Goal: Check status: Check status

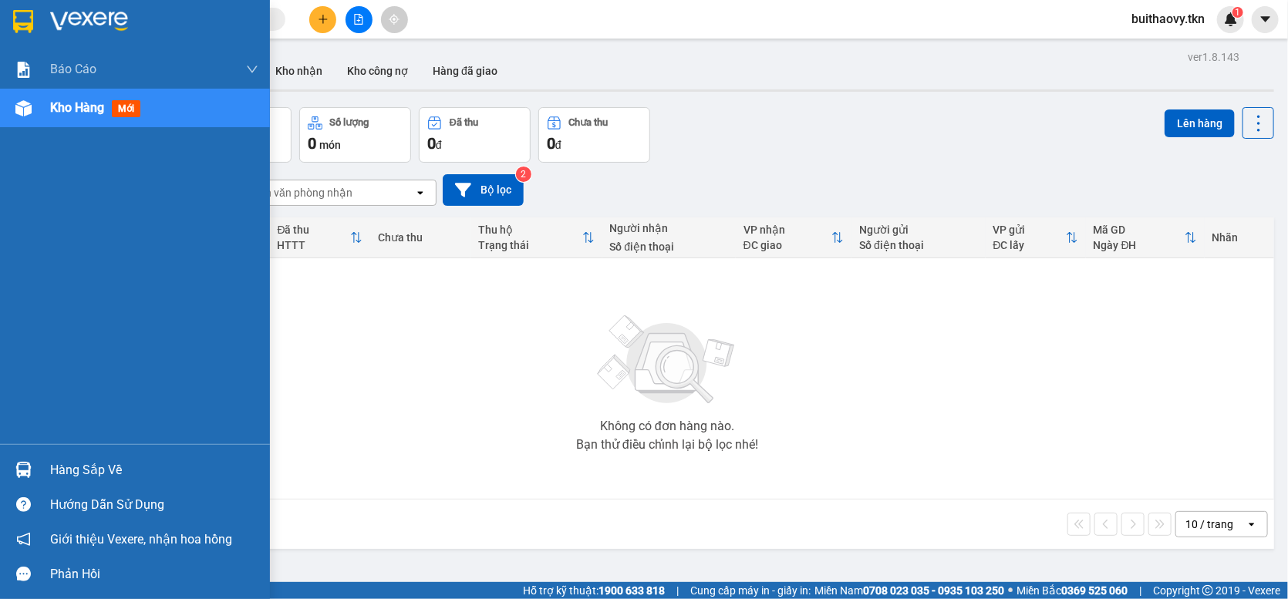
click at [22, 465] on img at bounding box center [23, 470] width 16 height 16
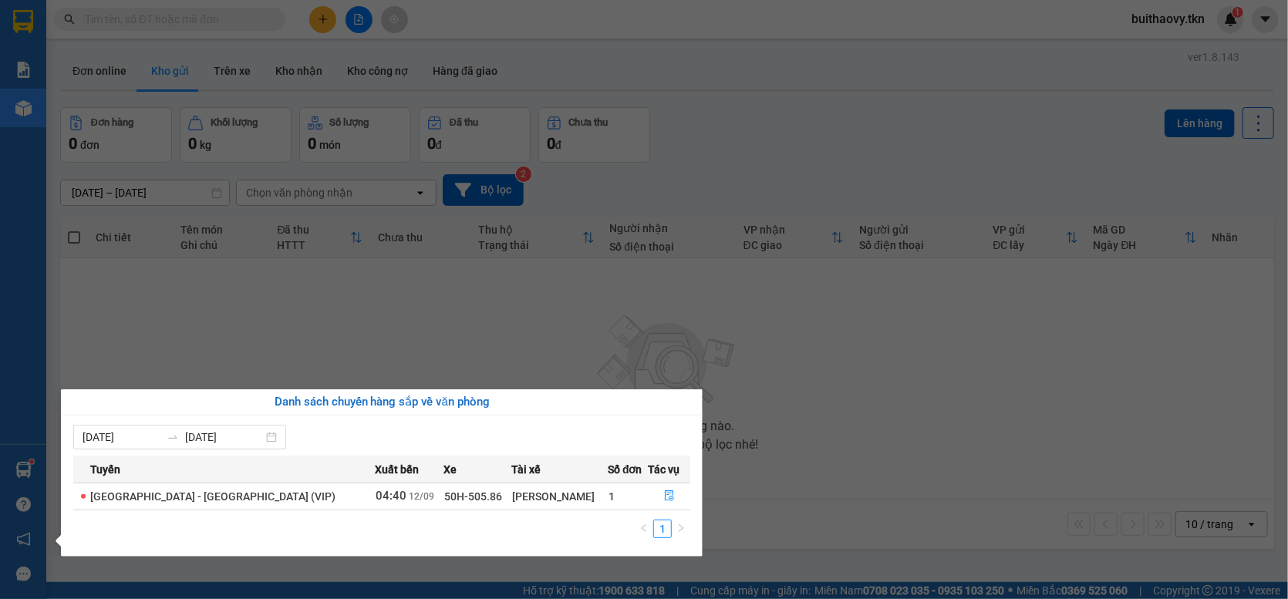
click at [691, 501] on div "[DATE] [DATE] Tuyến Xuất [GEOGRAPHIC_DATA] Số đơn Tác vụ [GEOGRAPHIC_DATA] - [G…" at bounding box center [382, 486] width 642 height 141
click at [679, 494] on button "button" at bounding box center [669, 496] width 41 height 25
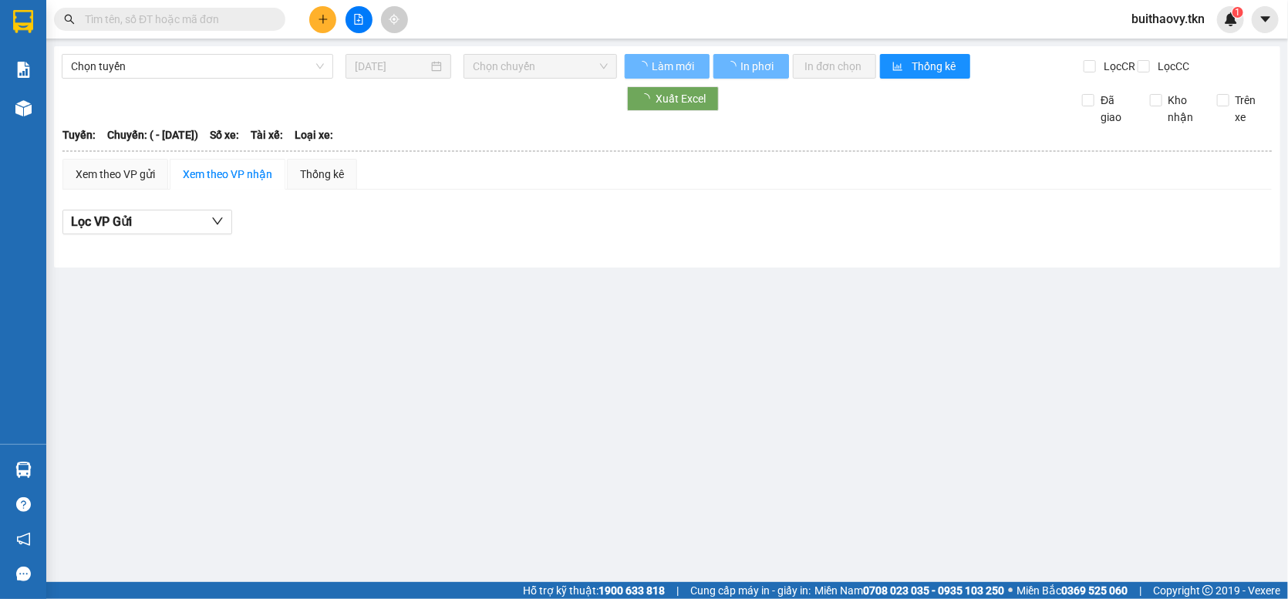
type input "[DATE]"
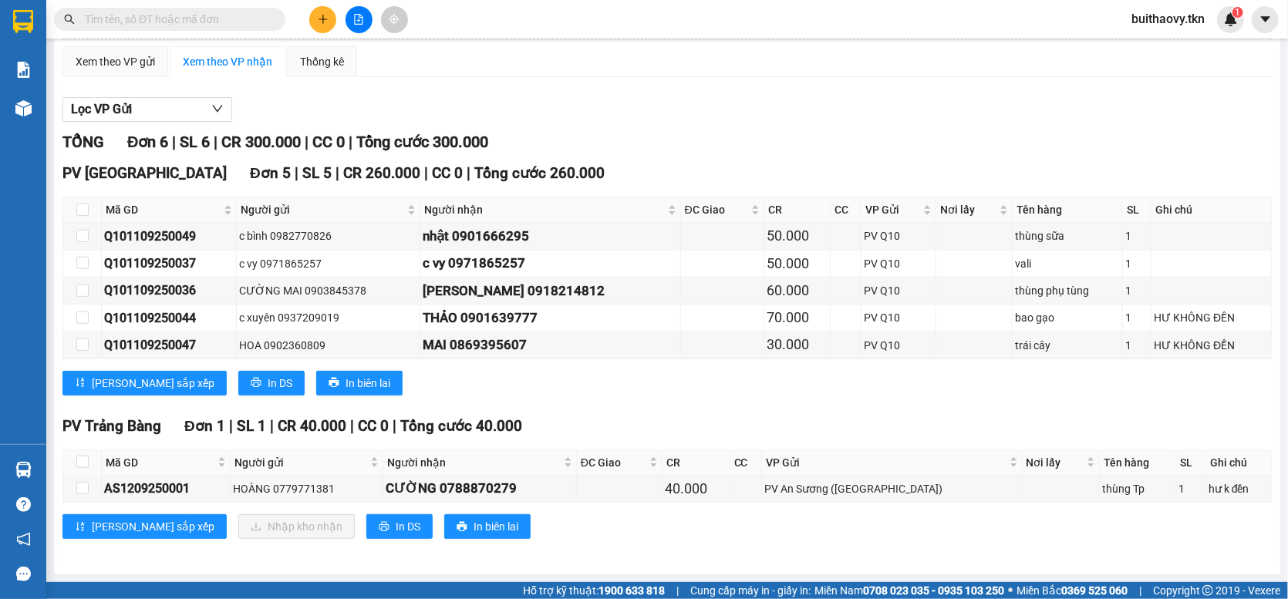
scroll to position [123, 0]
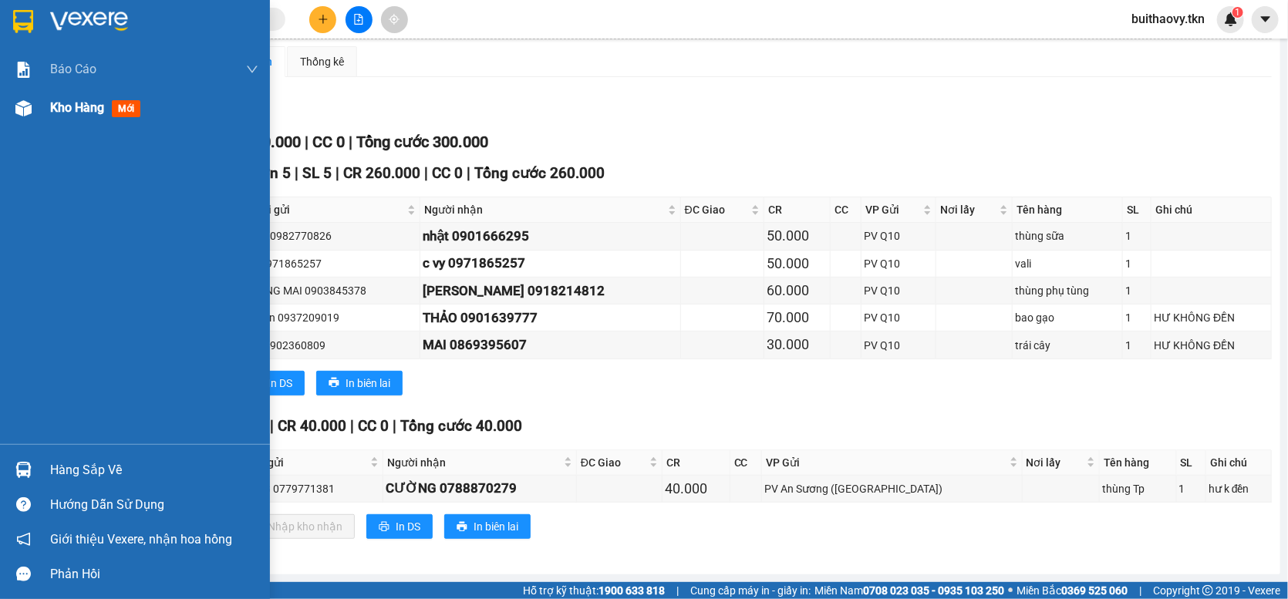
click at [22, 102] on img at bounding box center [23, 108] width 16 height 16
